Goal: Register for event/course

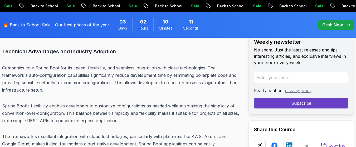
scroll to position [1557, 0]
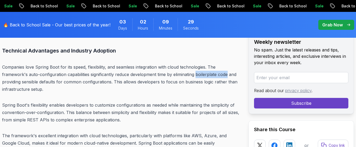
drag, startPoint x: 197, startPoint y: 66, endPoint x: 228, endPoint y: 69, distance: 31.0
click at [228, 69] on p "Companies love Spring Boot for its speed, flexibility, and seamless integration…" at bounding box center [121, 78] width 238 height 30
copy p "boilerplate code"
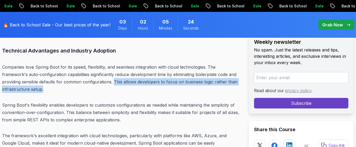
drag, startPoint x: 113, startPoint y: 71, endPoint x: 96, endPoint y: 80, distance: 19.3
click at [96, 80] on p "Companies love Spring Boot for its speed, flexibility, and seamless integration…" at bounding box center [121, 78] width 238 height 30
copy p "This allows developers to focus on business logic rather than infrastructure se…"
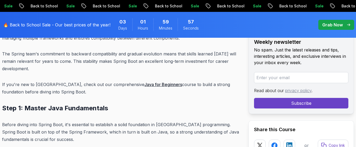
scroll to position [1746, 0]
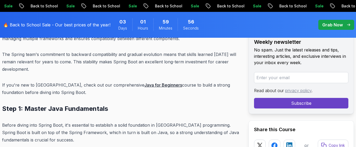
click at [144, 82] on link "Java for Beginners" at bounding box center [163, 84] width 38 height 5
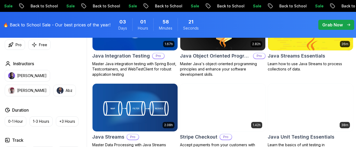
scroll to position [843, 0]
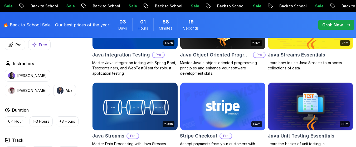
click at [38, 45] on button "Free" at bounding box center [39, 45] width 22 height 10
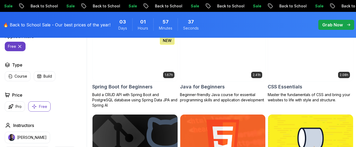
scroll to position [171, 0]
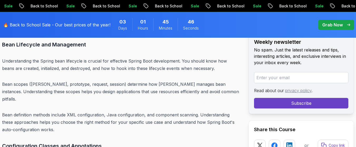
scroll to position [2631, 0]
